Goal: Navigation & Orientation: Understand site structure

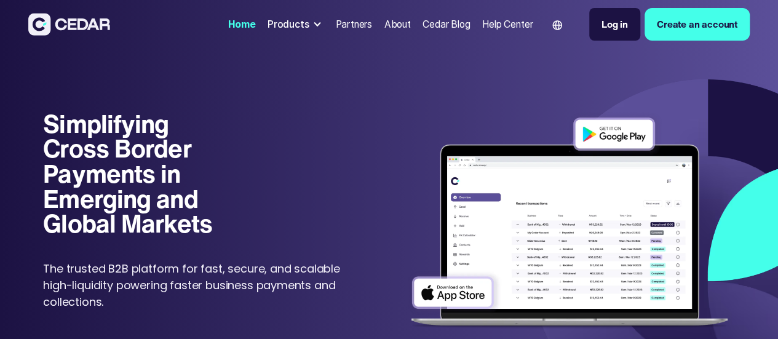
click at [312, 28] on div at bounding box center [317, 25] width 10 height 10
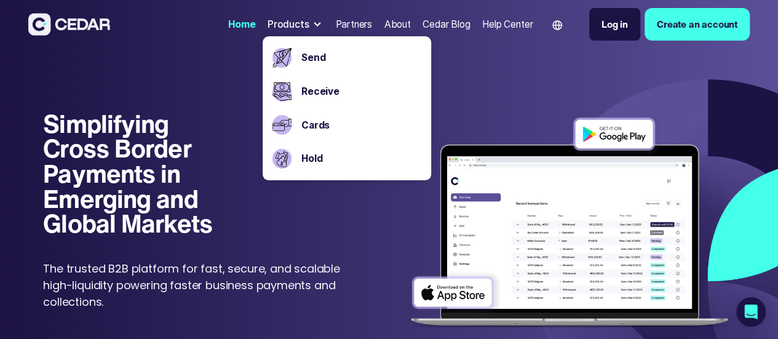
click at [335, 25] on div "Partners" at bounding box center [353, 24] width 37 height 14
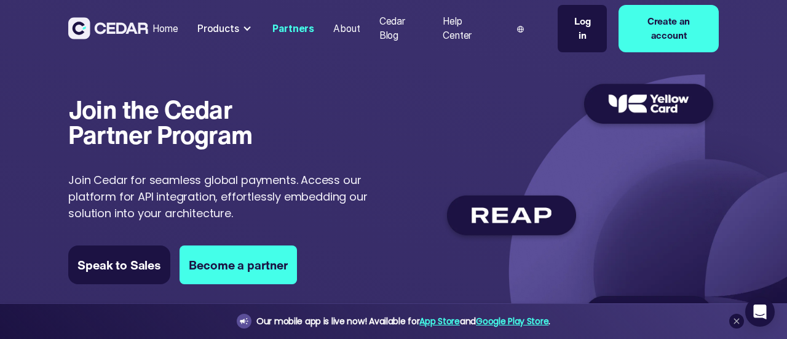
click at [343, 25] on div "About" at bounding box center [346, 29] width 26 height 15
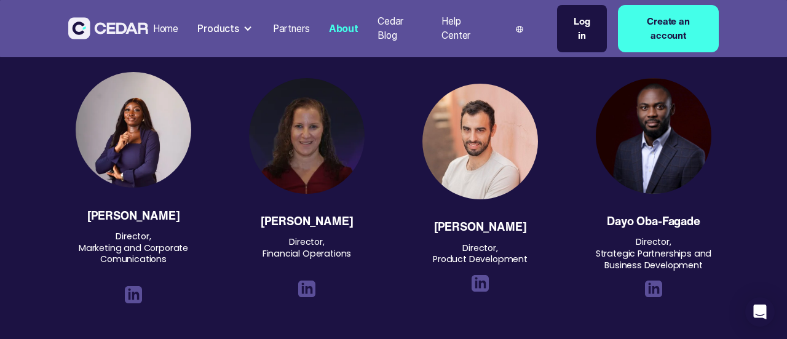
scroll to position [1230, 0]
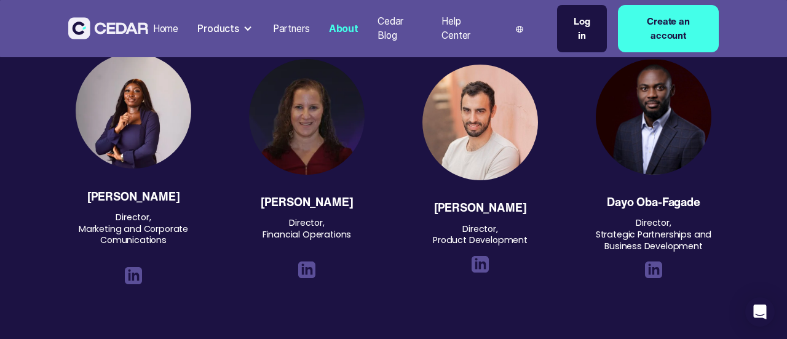
click at [164, 28] on div "Home" at bounding box center [165, 29] width 25 height 15
